Goal: Task Accomplishment & Management: Complete application form

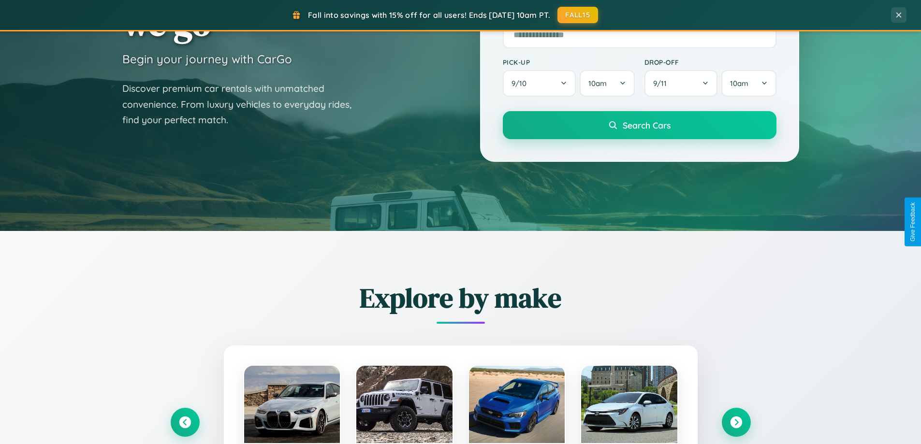
scroll to position [417, 0]
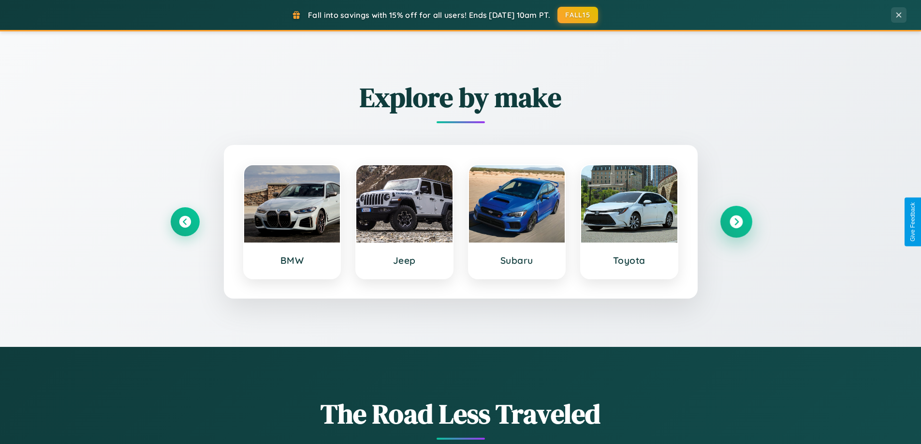
click at [736, 222] on icon at bounding box center [735, 222] width 13 height 13
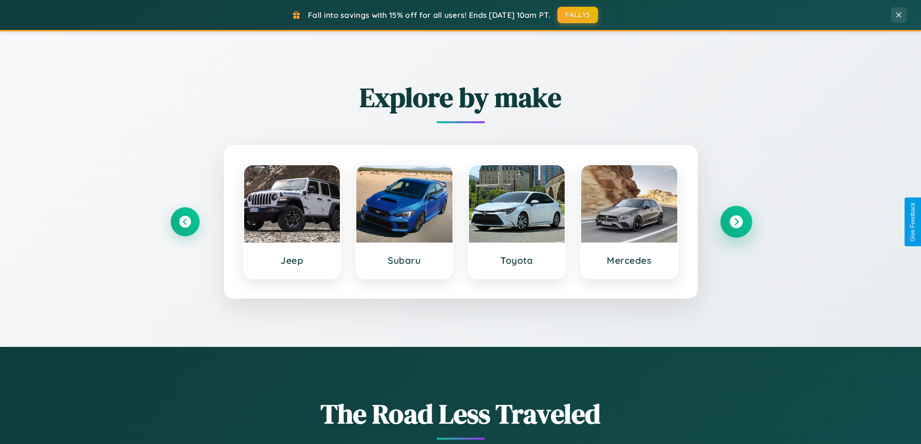
click at [736, 222] on icon at bounding box center [735, 222] width 13 height 13
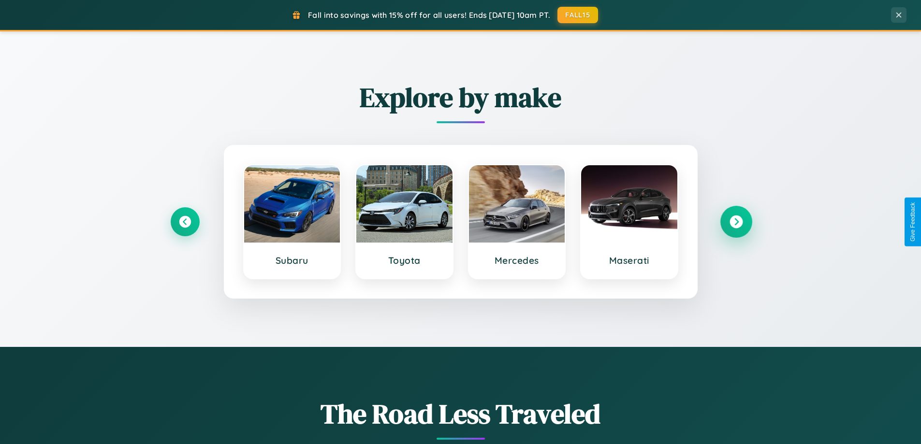
click at [736, 222] on icon at bounding box center [735, 222] width 13 height 13
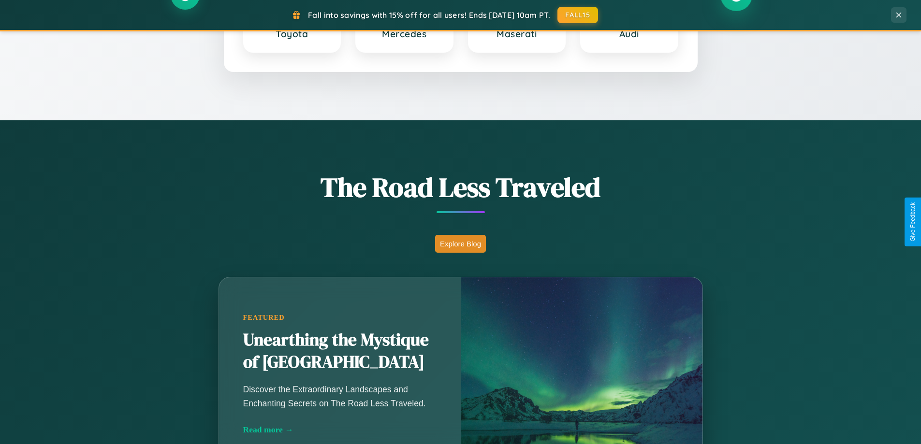
scroll to position [1553, 0]
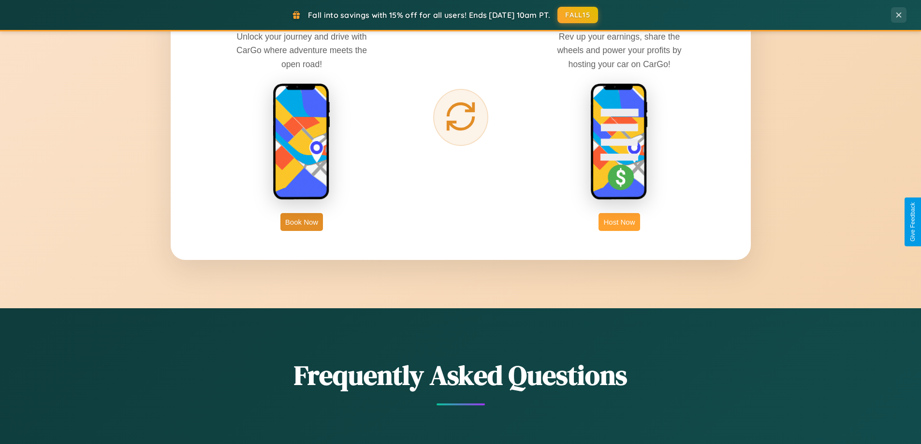
click at [619, 222] on button "Host Now" at bounding box center [618, 222] width 41 height 18
